Goal: Information Seeking & Learning: Learn about a topic

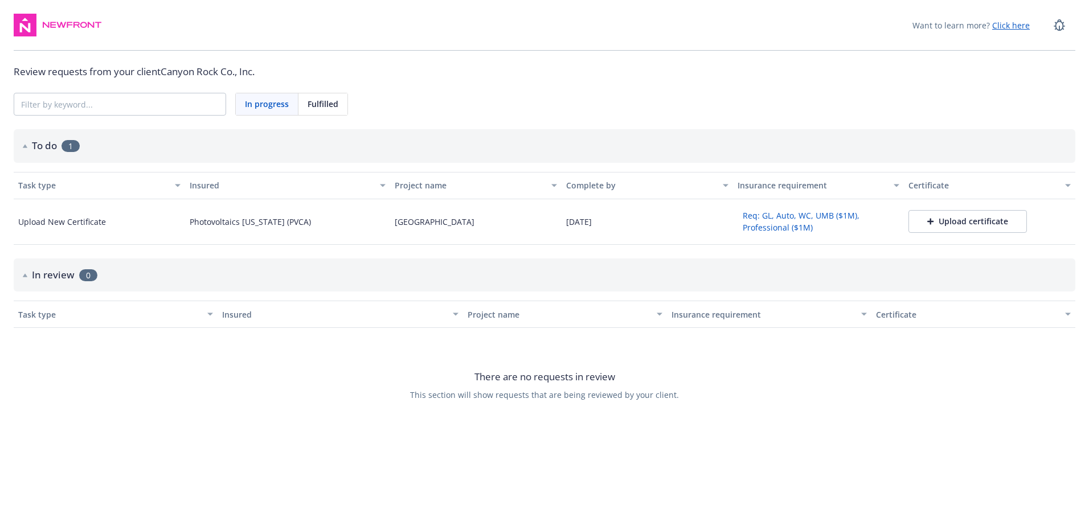
click at [767, 220] on button "Req: GL, Auto, WC, UMB ($1M), Professional ($1M)" at bounding box center [819, 222] width 162 height 30
